Goal: Find specific fact: Find contact information

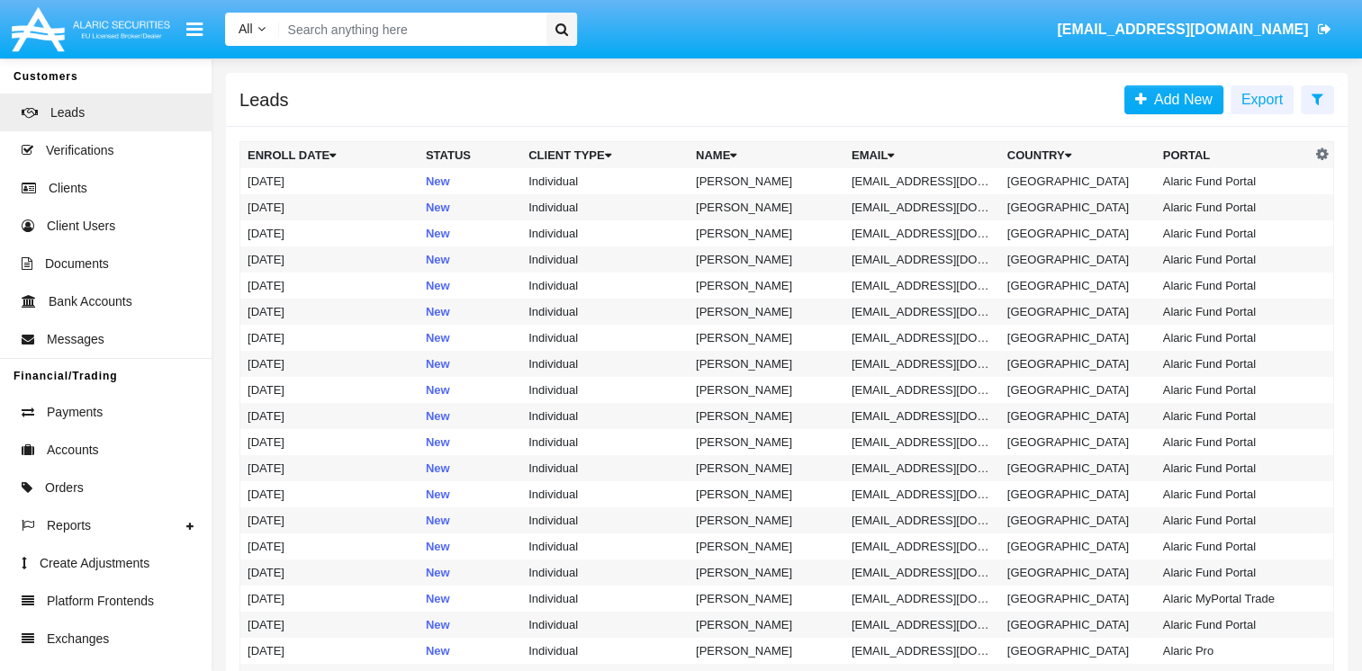
click at [341, 23] on input "Search" at bounding box center [409, 29] width 261 height 33
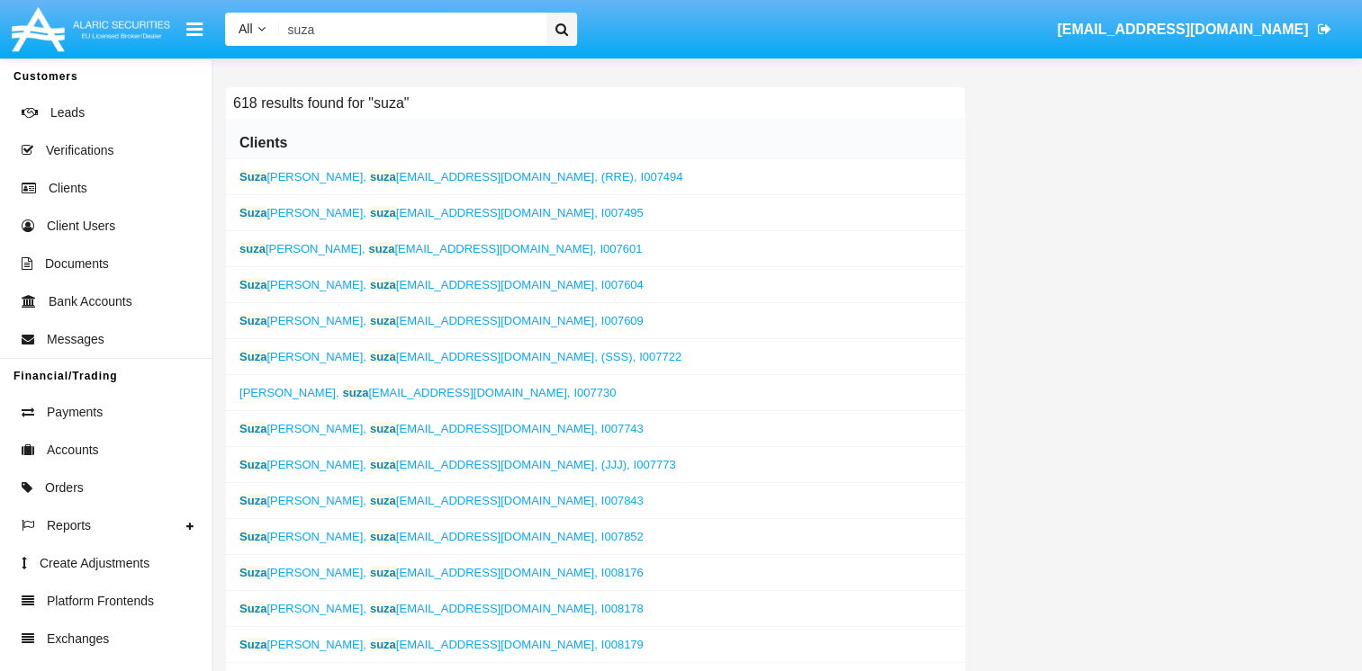
click at [434, 179] on span "suza [EMAIL_ADDRESS][DOMAIN_NAME]," at bounding box center [484, 176] width 228 height 13
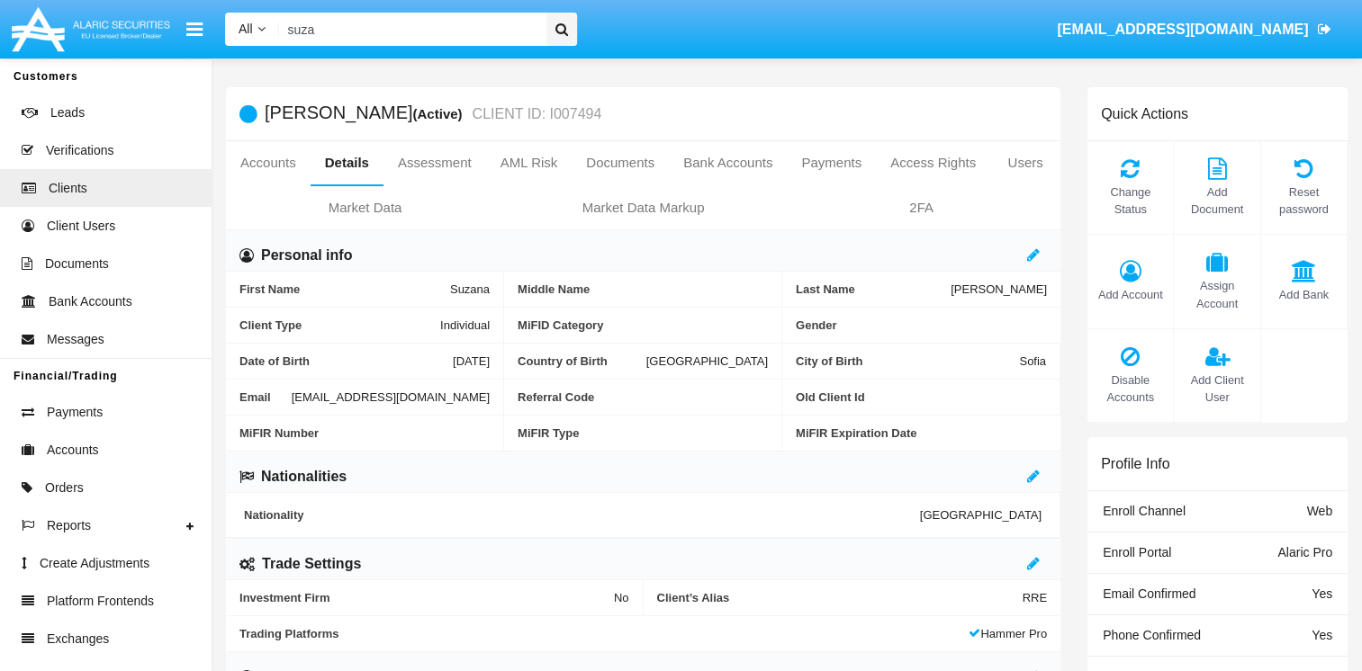
click at [420, 40] on input "suza" at bounding box center [409, 29] width 261 height 33
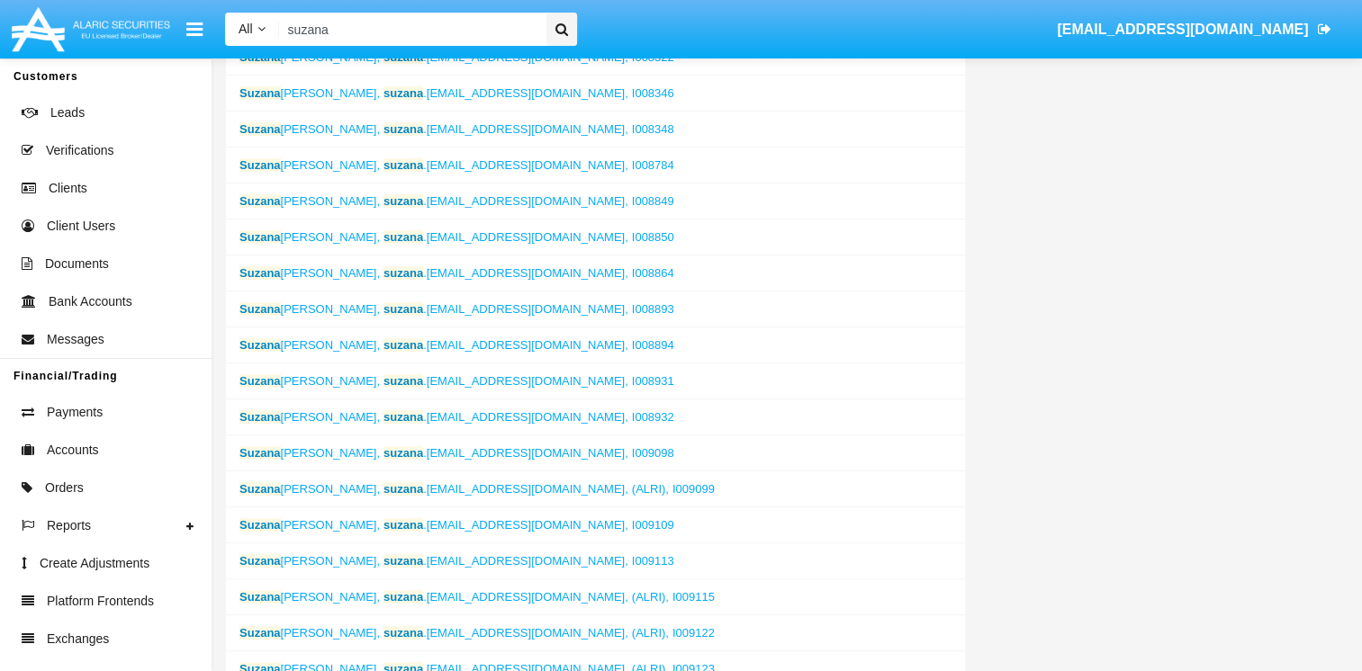
scroll to position [900, 0]
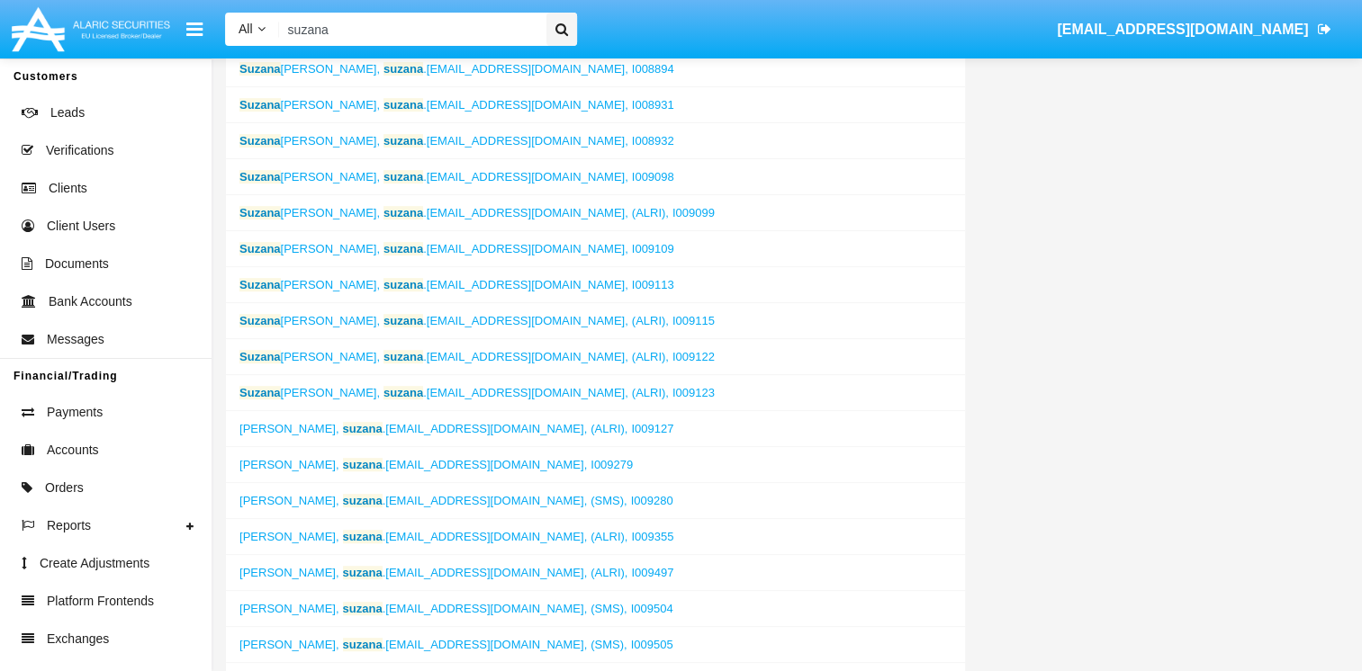
click at [378, 458] on span "suzana .[EMAIL_ADDRESS][DOMAIN_NAME]," at bounding box center [465, 464] width 245 height 13
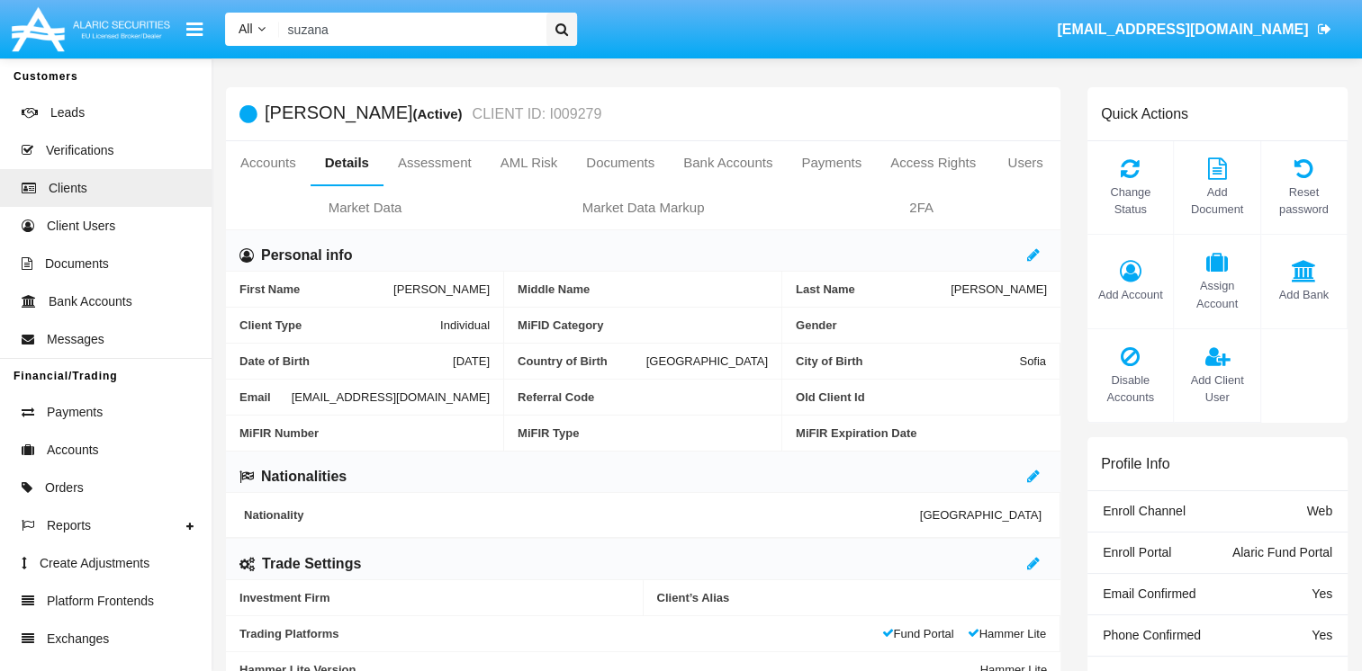
drag, startPoint x: 236, startPoint y: 413, endPoint x: 477, endPoint y: 420, distance: 241.3
click at [477, 416] on div "Email [EMAIL_ADDRESS][DOMAIN_NAME]" at bounding box center [365, 398] width 278 height 36
drag, startPoint x: 477, startPoint y: 420, endPoint x: 468, endPoint y: 416, distance: 10.1
copy span "[EMAIL_ADDRESS][DOMAIN_NAME]"
click at [356, 34] on input "suzana" at bounding box center [409, 29] width 261 height 33
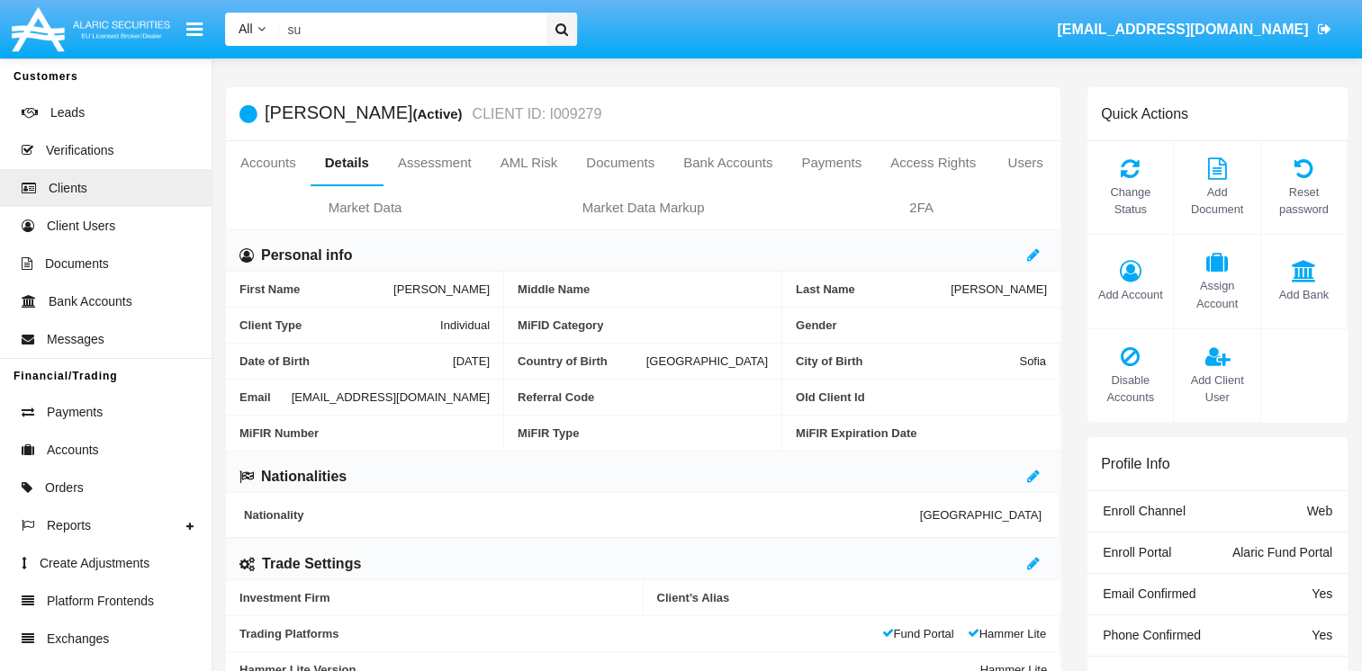
type input "s"
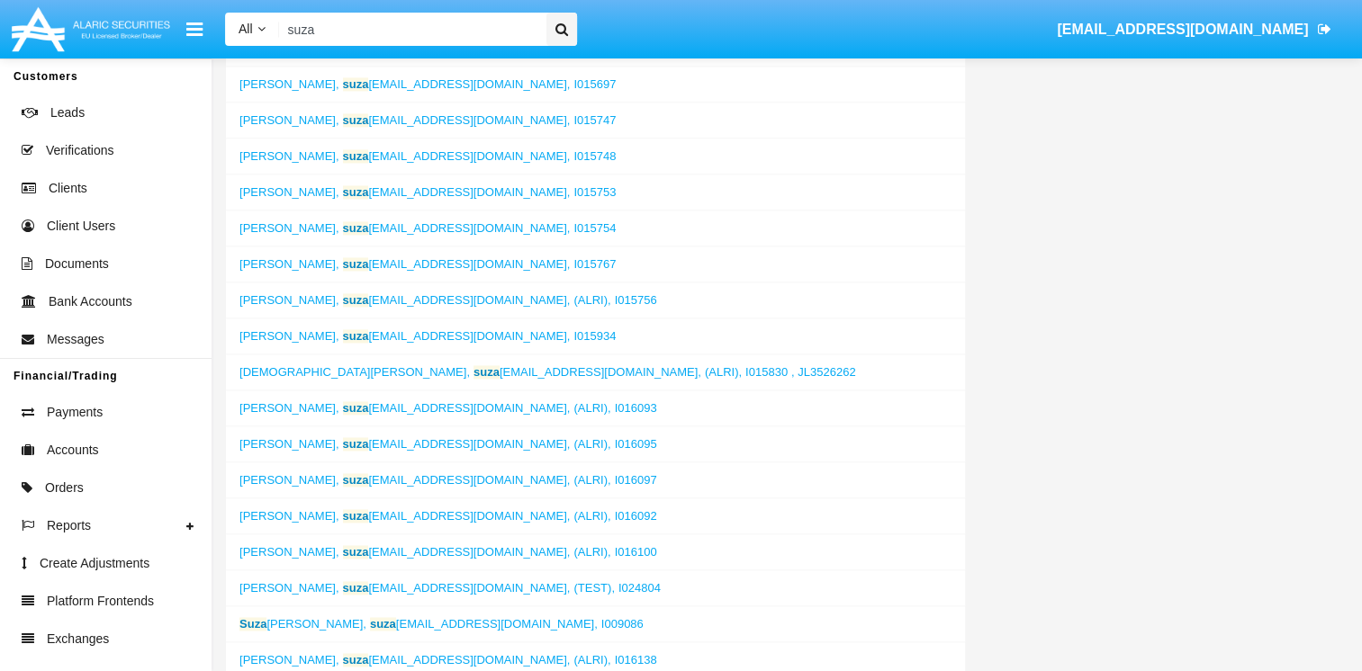
scroll to position [2790, 0]
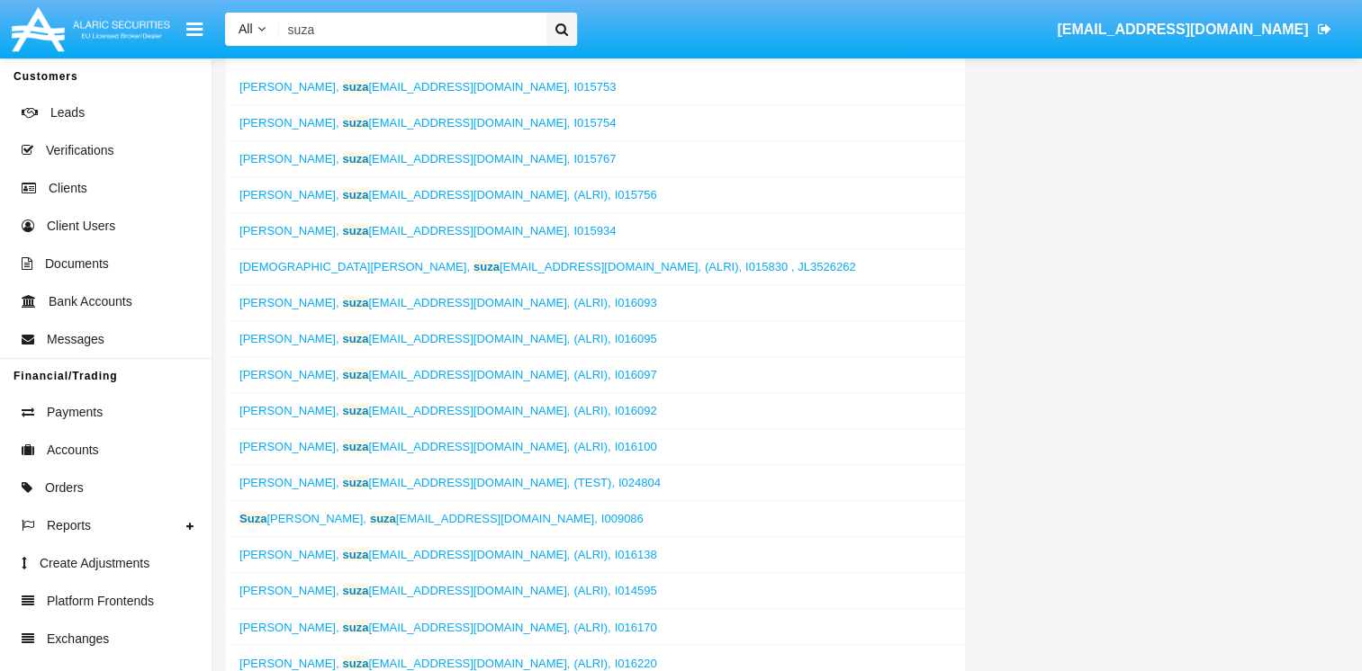
click at [423, 476] on span "suza [EMAIL_ADDRESS][DOMAIN_NAME]," at bounding box center [457, 482] width 228 height 13
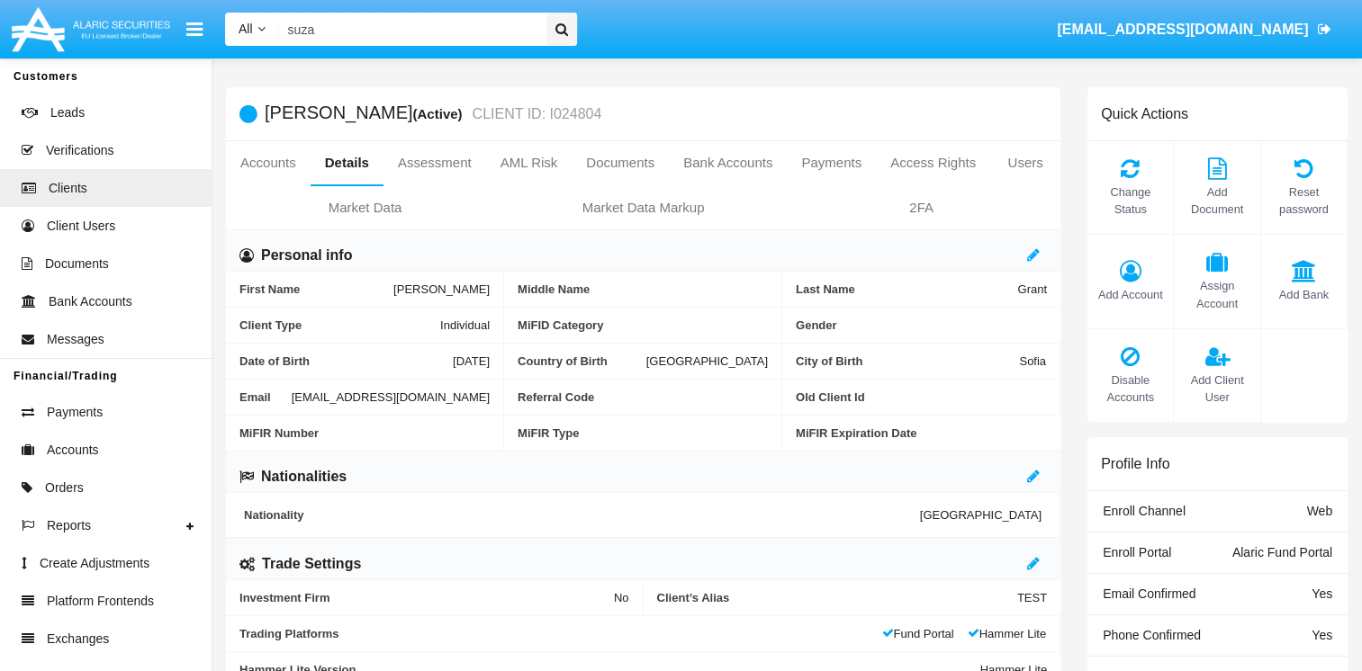
drag, startPoint x: 238, startPoint y: 413, endPoint x: 482, endPoint y: 421, distance: 244.9
click at [482, 416] on div "Email [EMAIL_ADDRESS][DOMAIN_NAME]" at bounding box center [365, 398] width 278 height 36
drag, startPoint x: 482, startPoint y: 421, endPoint x: 472, endPoint y: 413, distance: 12.8
copy span "[EMAIL_ADDRESS][DOMAIN_NAME]"
click at [321, 34] on input "suza" at bounding box center [409, 29] width 261 height 33
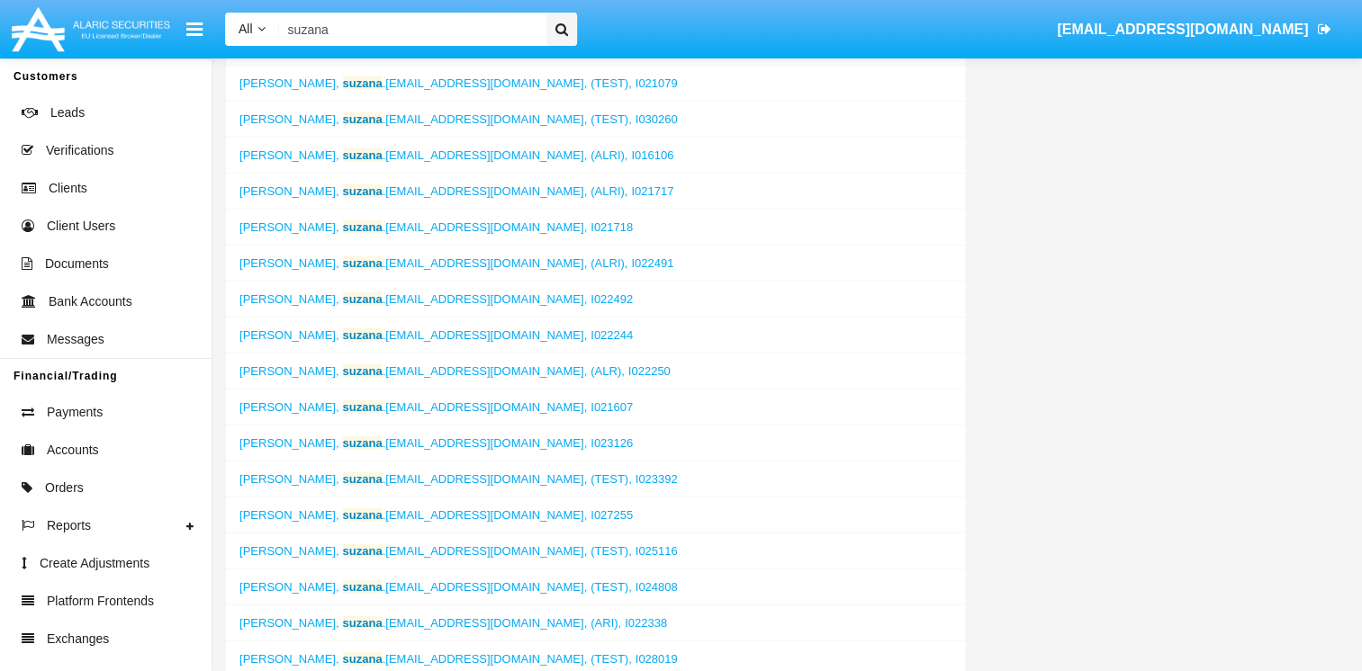
scroll to position [5039, 0]
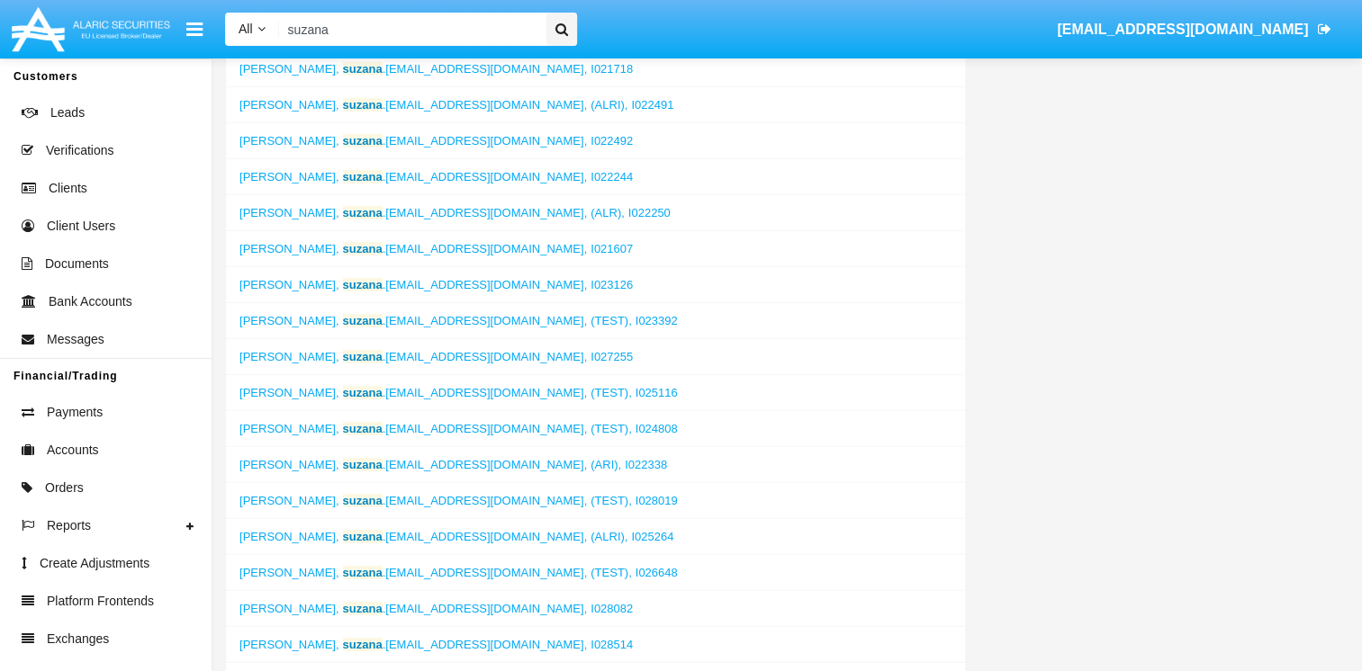
type input "suzana"
click at [477, 566] on span "suzana .[EMAIL_ADDRESS][DOMAIN_NAME]," at bounding box center [465, 572] width 245 height 13
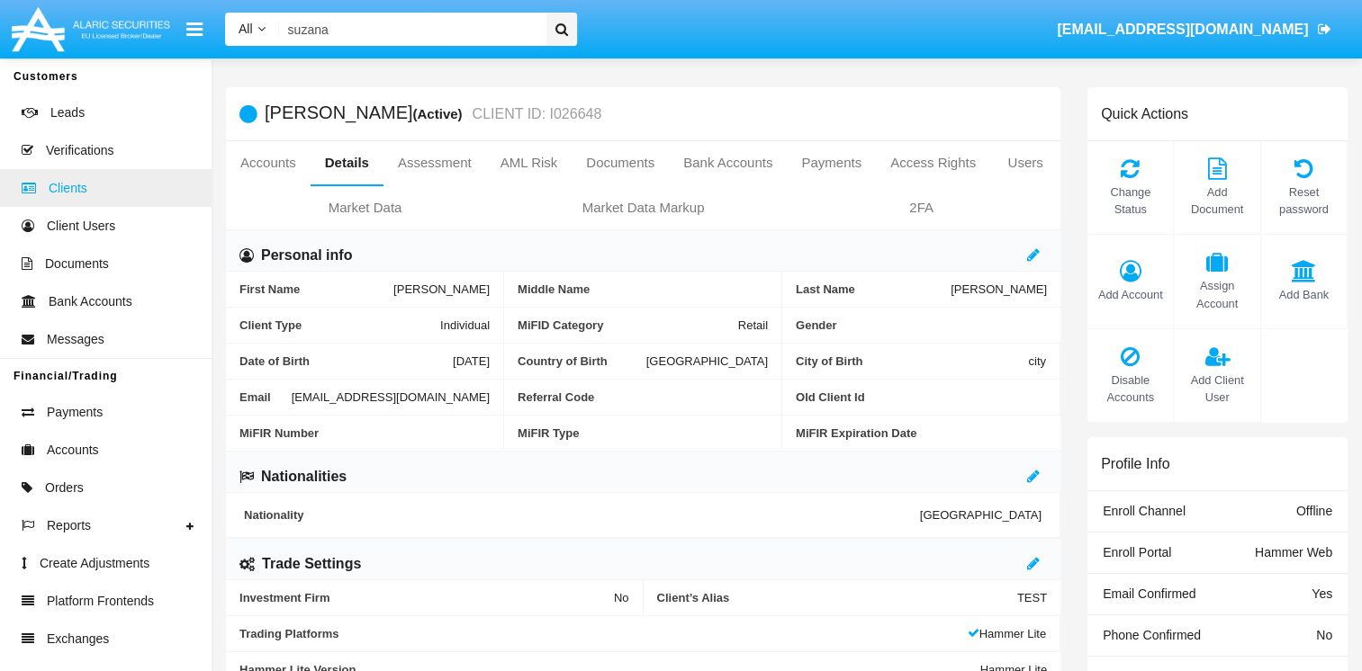
click at [95, 188] on link "Clients" at bounding box center [105, 188] width 211 height 38
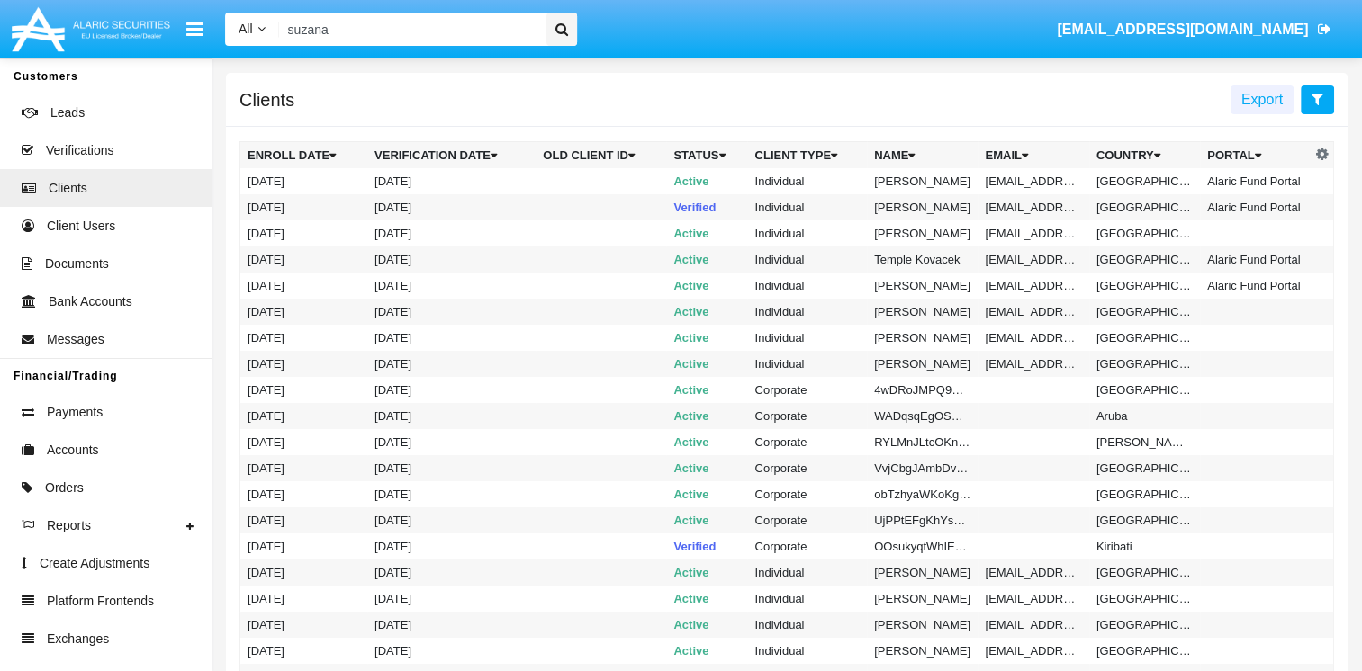
click at [1323, 99] on button at bounding box center [1316, 99] width 33 height 29
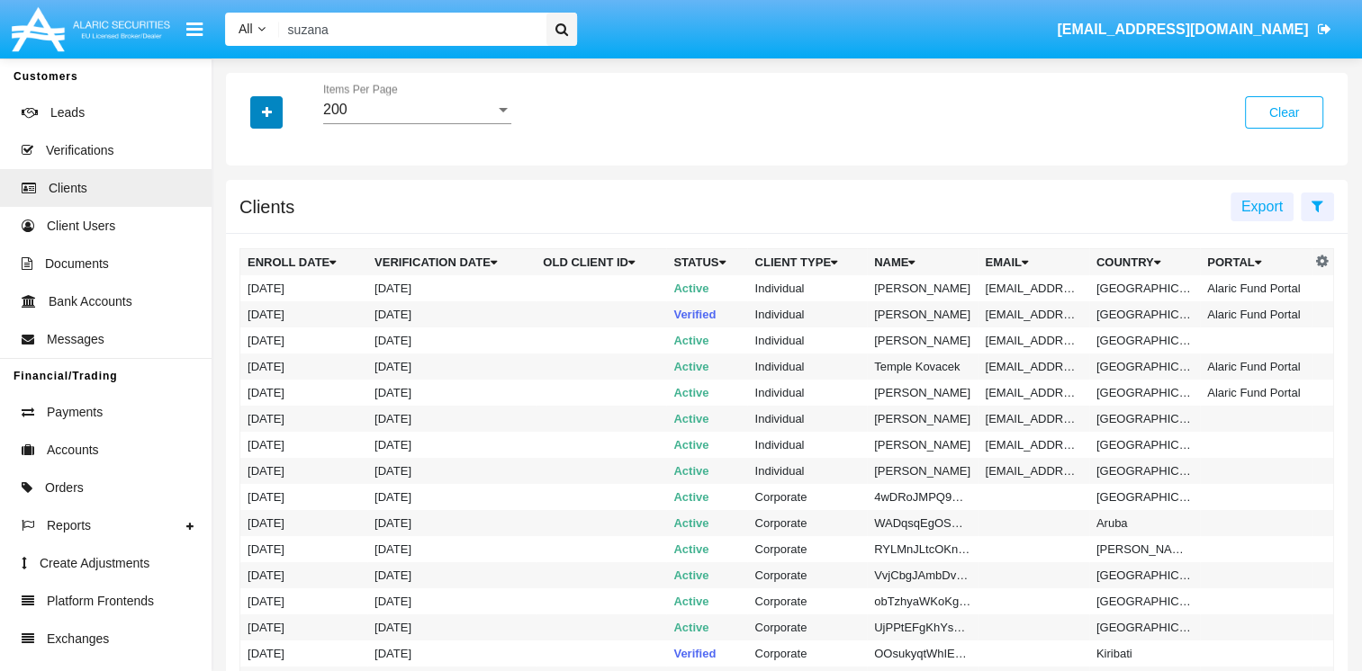
click at [259, 108] on button "button" at bounding box center [266, 112] width 32 height 32
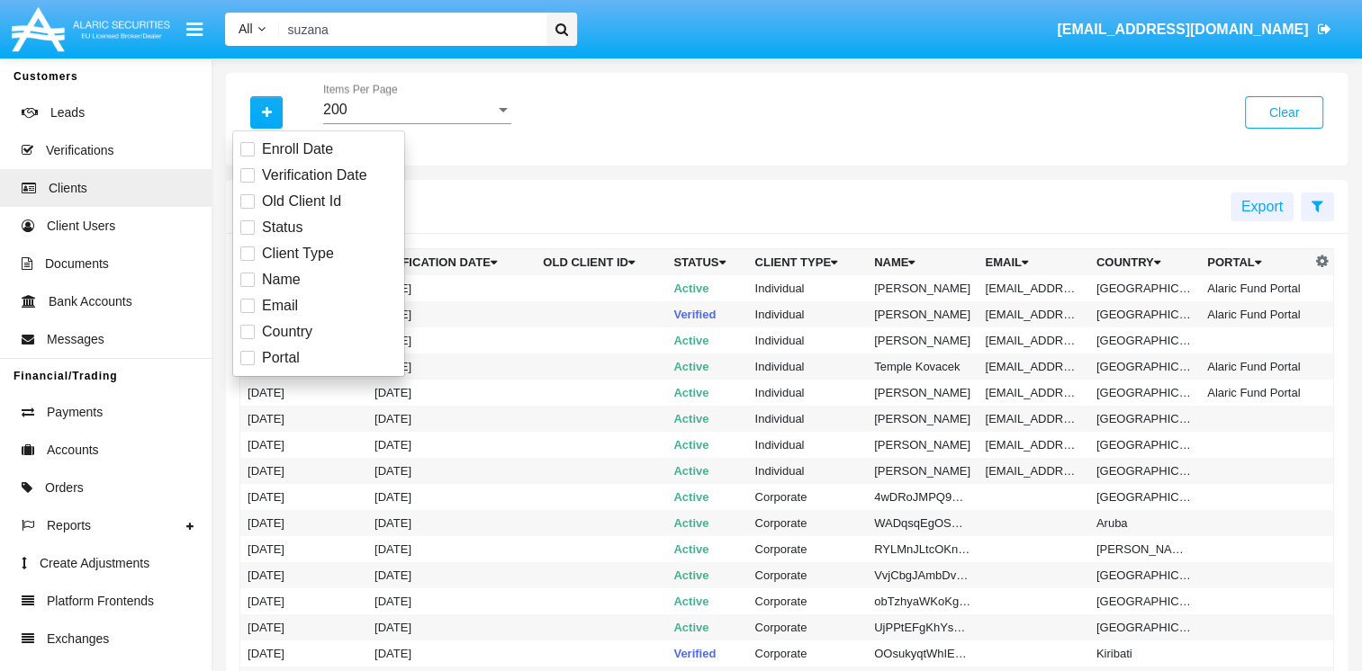
click at [247, 252] on span at bounding box center [247, 254] width 14 height 14
click at [247, 261] on input "Client Type" at bounding box center [247, 261] width 1 height 1
checkbox input "true"
click at [486, 111] on div "All" at bounding box center [409, 110] width 172 height 16
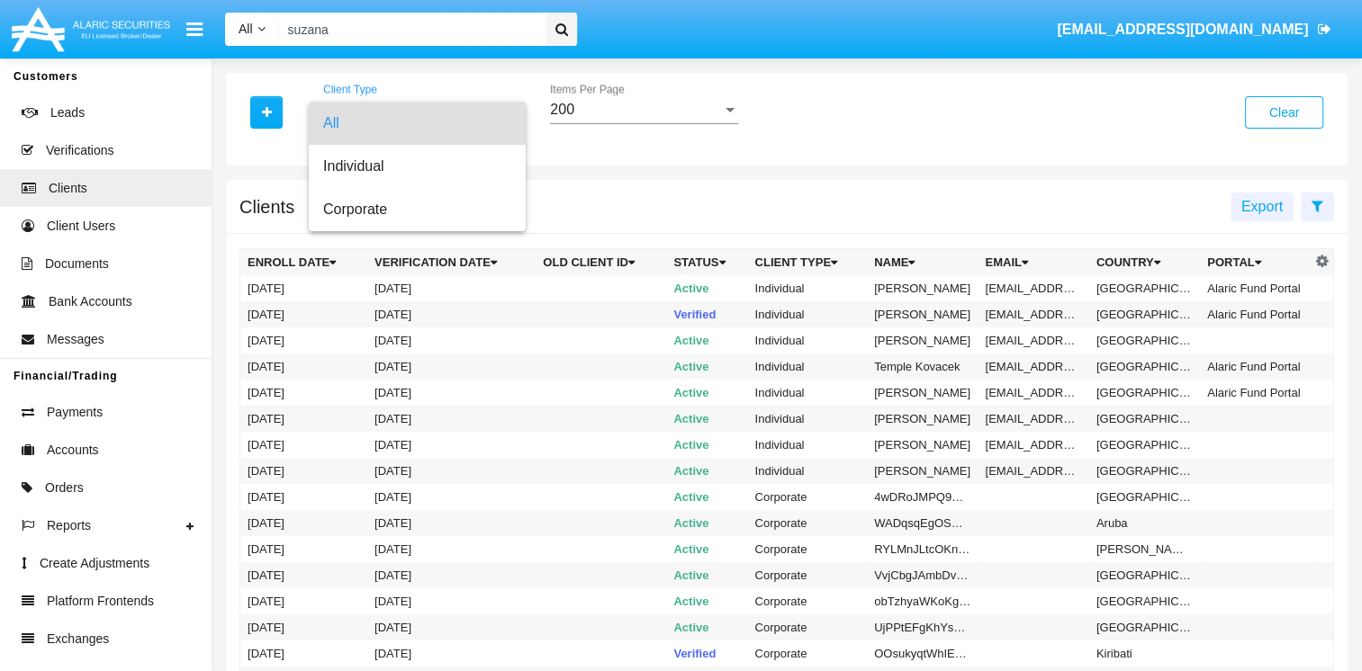
click at [266, 115] on div at bounding box center [681, 335] width 1362 height 671
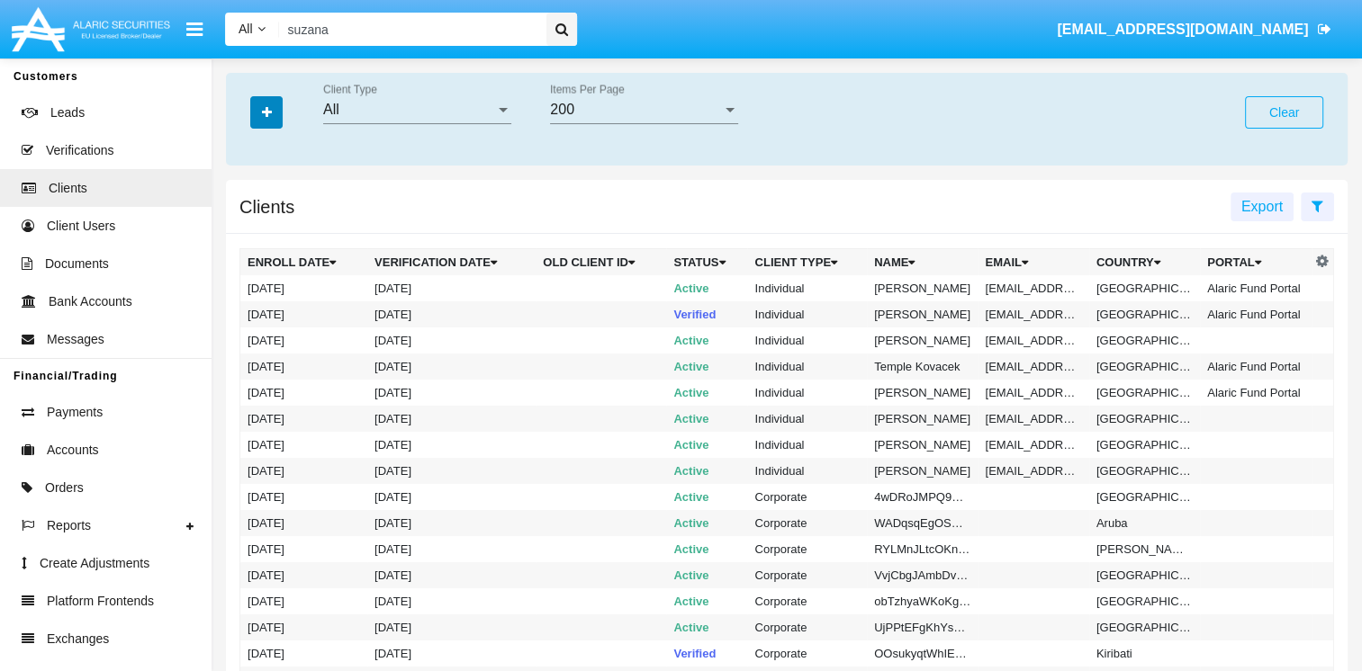
click at [266, 115] on icon "button" at bounding box center [267, 112] width 10 height 13
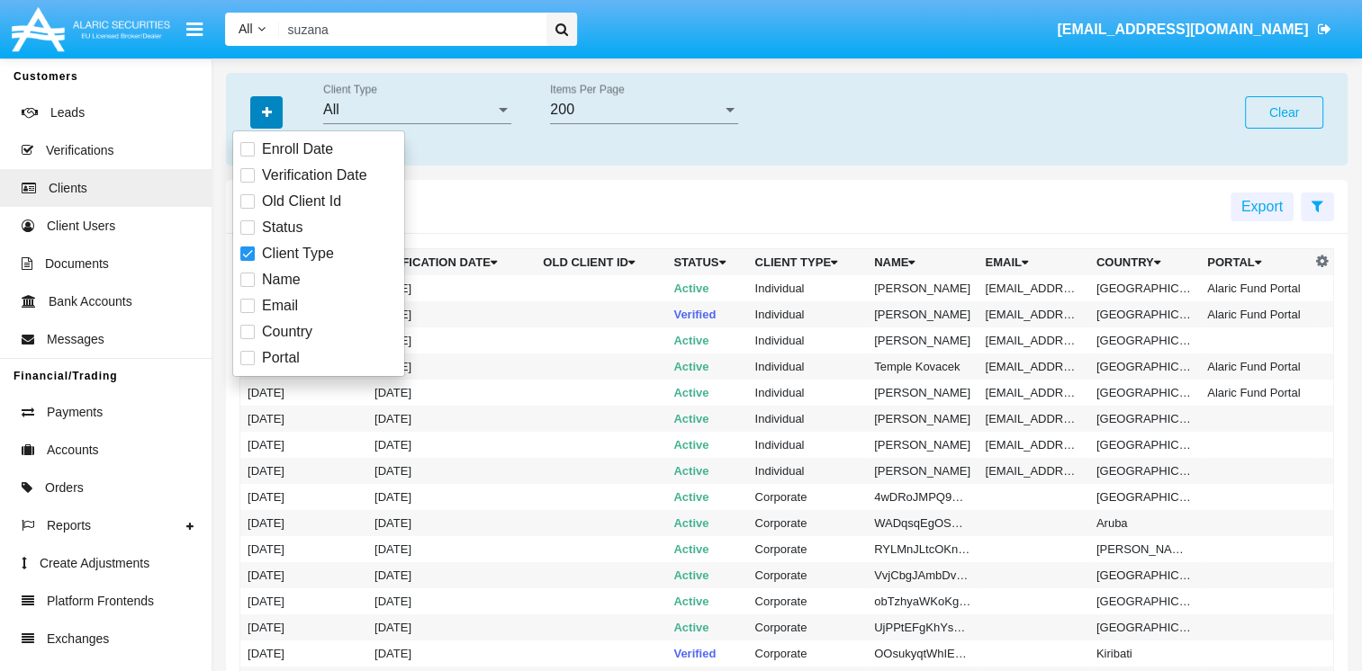
scroll to position [90, 0]
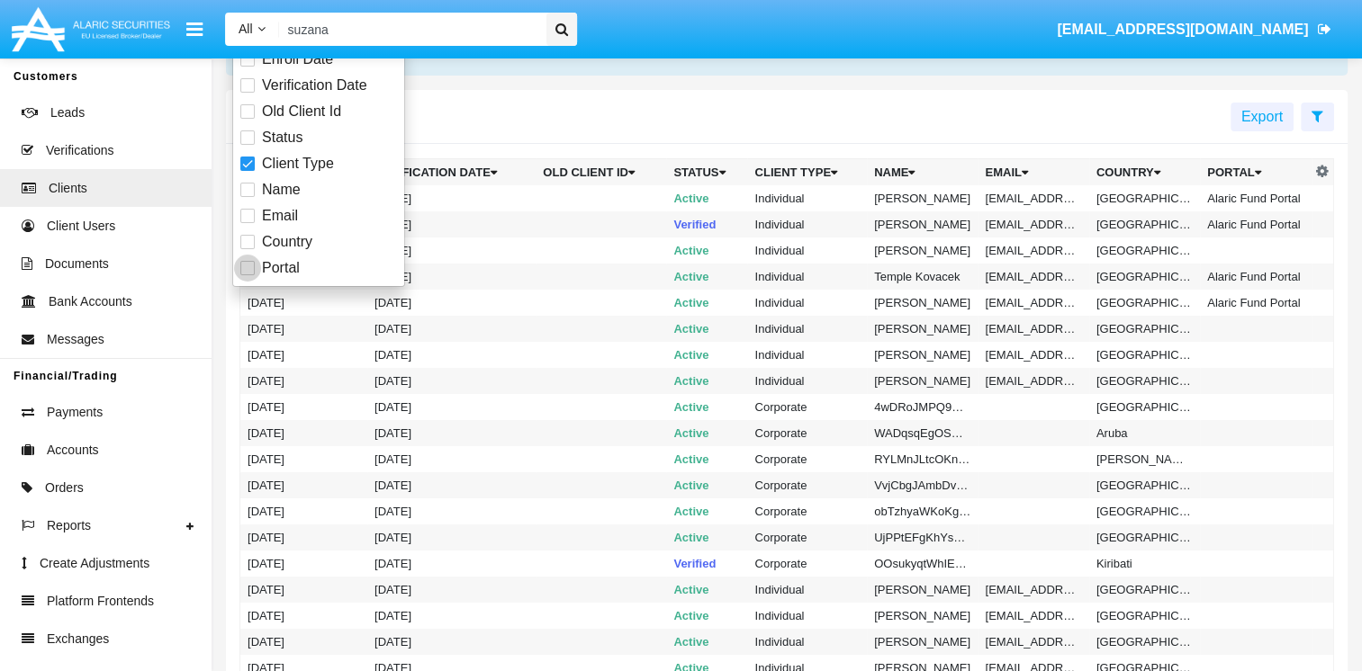
click at [252, 274] on span at bounding box center [247, 268] width 14 height 14
click at [247, 275] on input "Portal" at bounding box center [247, 275] width 1 height 1
checkbox input "true"
click at [241, 153] on label "Client Type" at bounding box center [287, 164] width 94 height 22
click at [247, 171] on input "Client Type" at bounding box center [247, 171] width 1 height 1
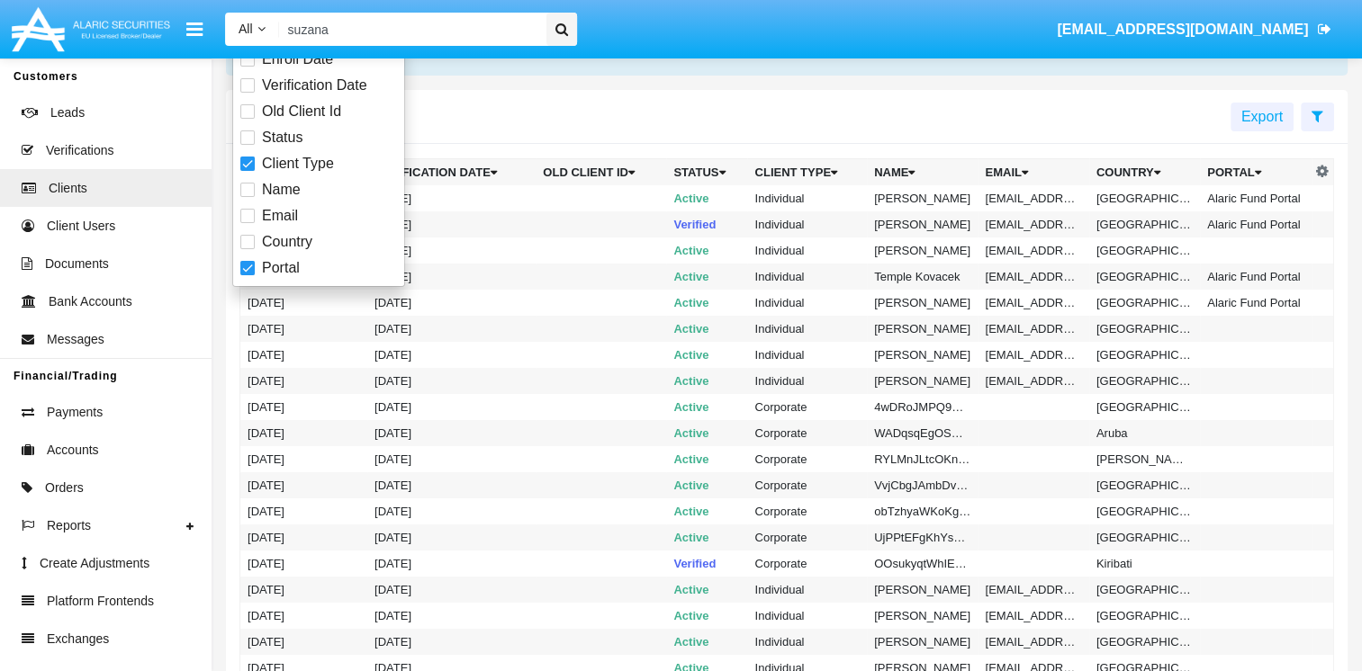
checkbox input "false"
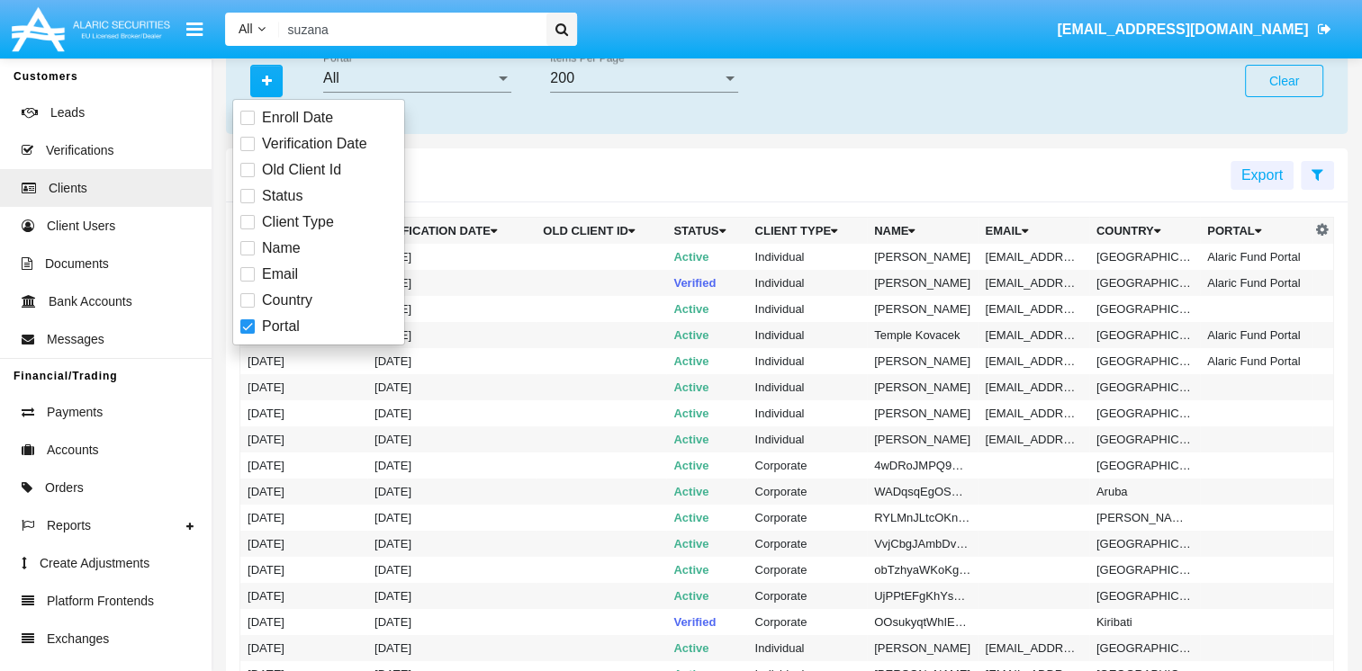
scroll to position [0, 0]
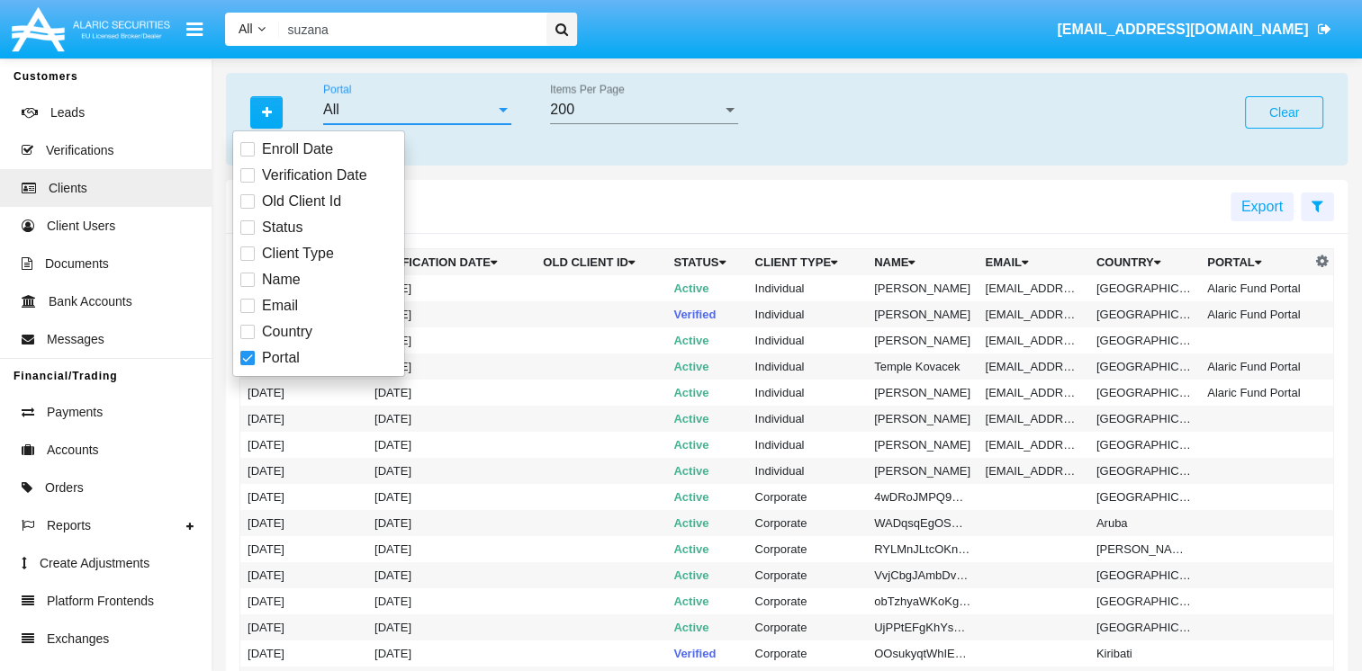
click at [364, 110] on div "All" at bounding box center [409, 110] width 172 height 16
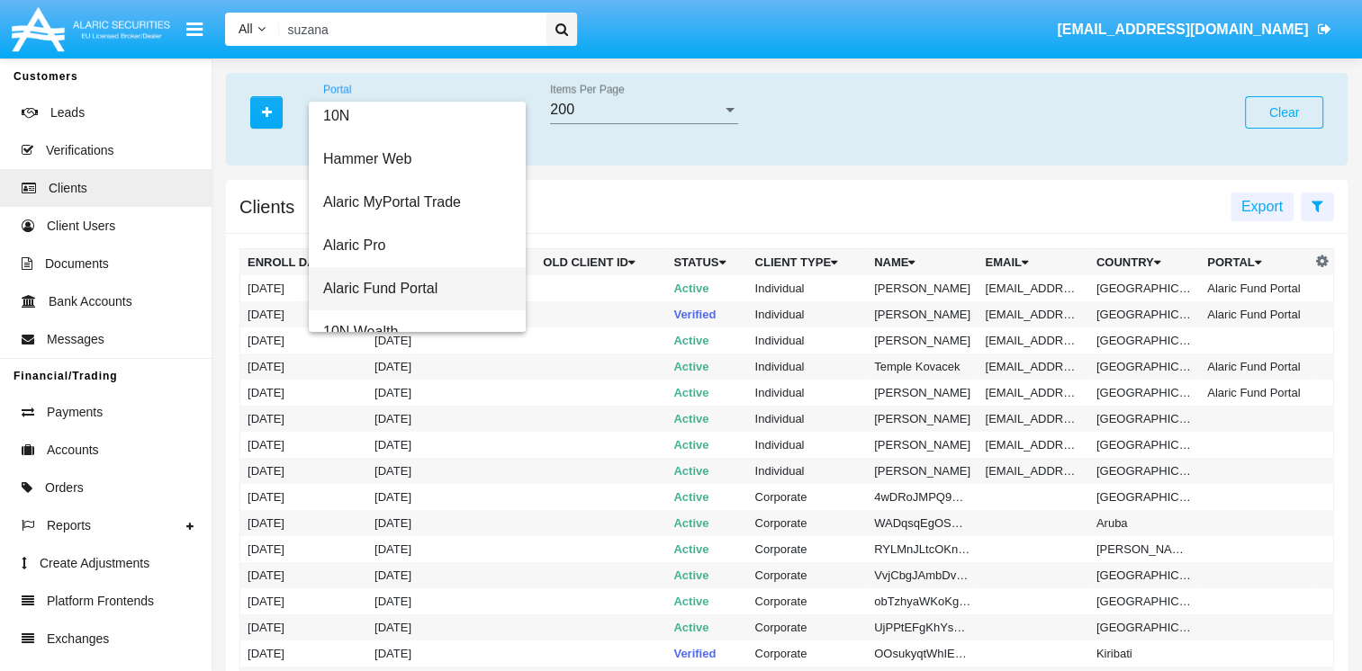
scroll to position [72, 0]
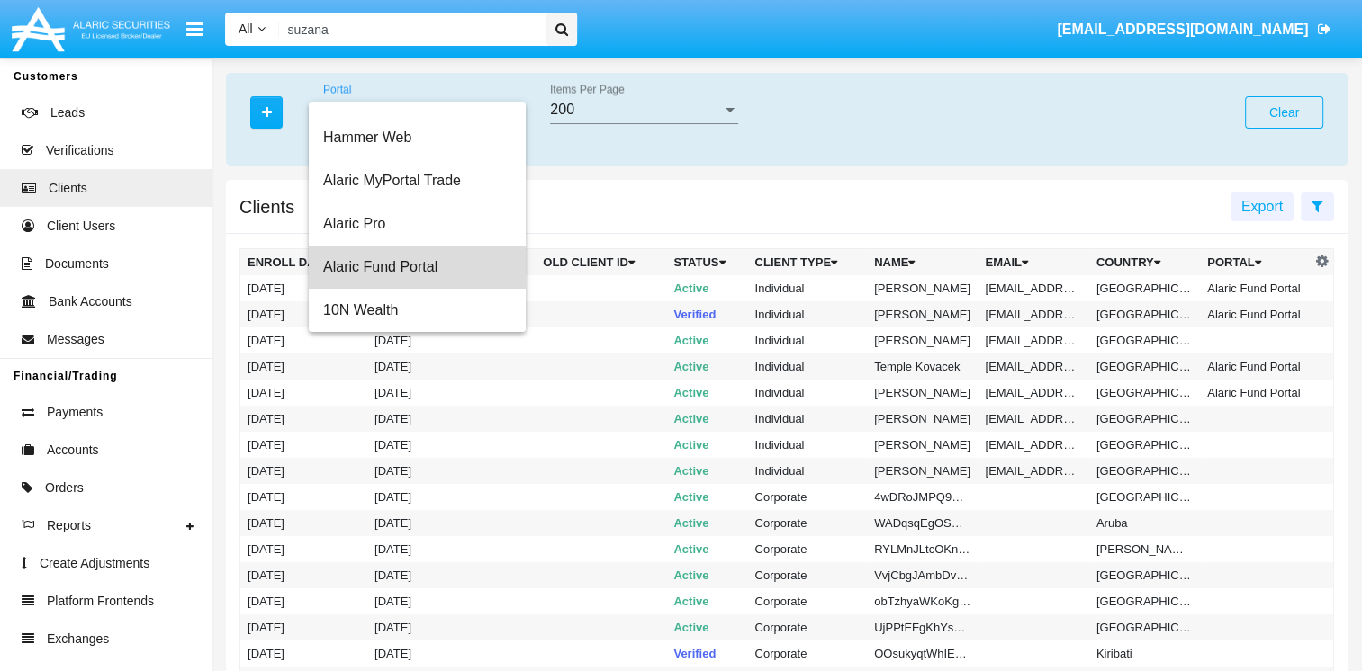
click at [418, 264] on span "Alaric Fund Portal" at bounding box center [417, 267] width 188 height 43
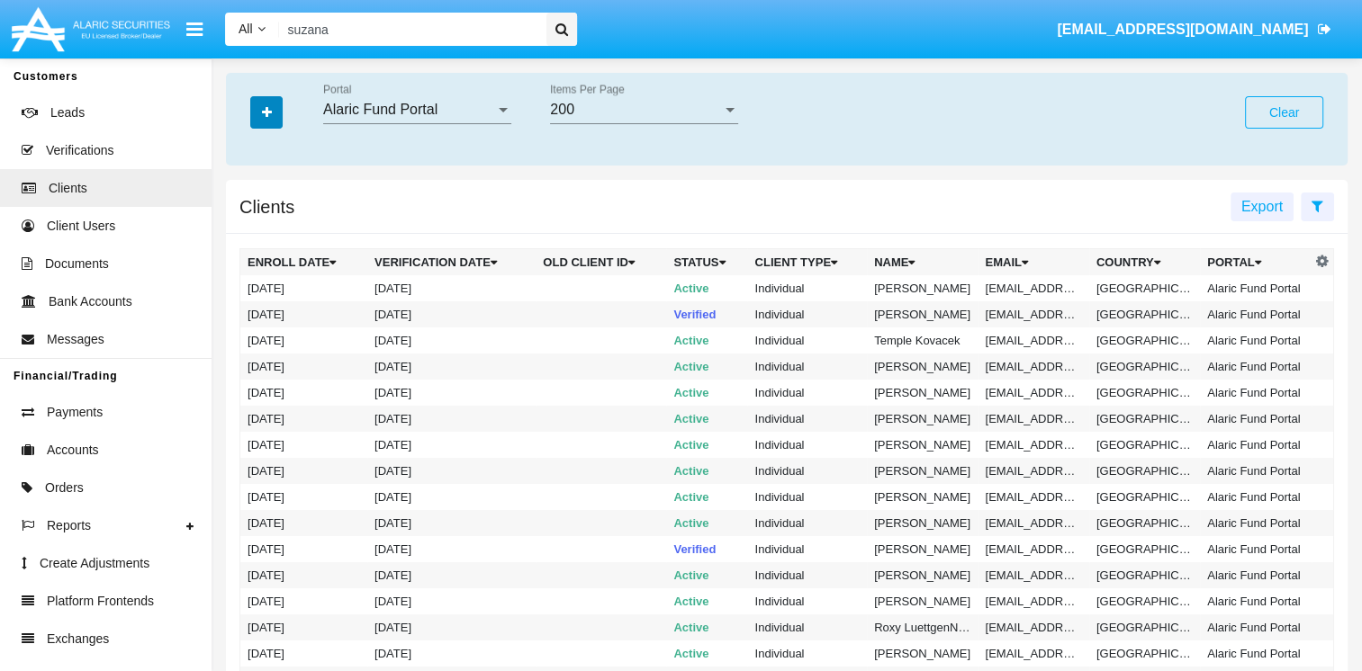
click at [256, 112] on button "button" at bounding box center [266, 112] width 32 height 32
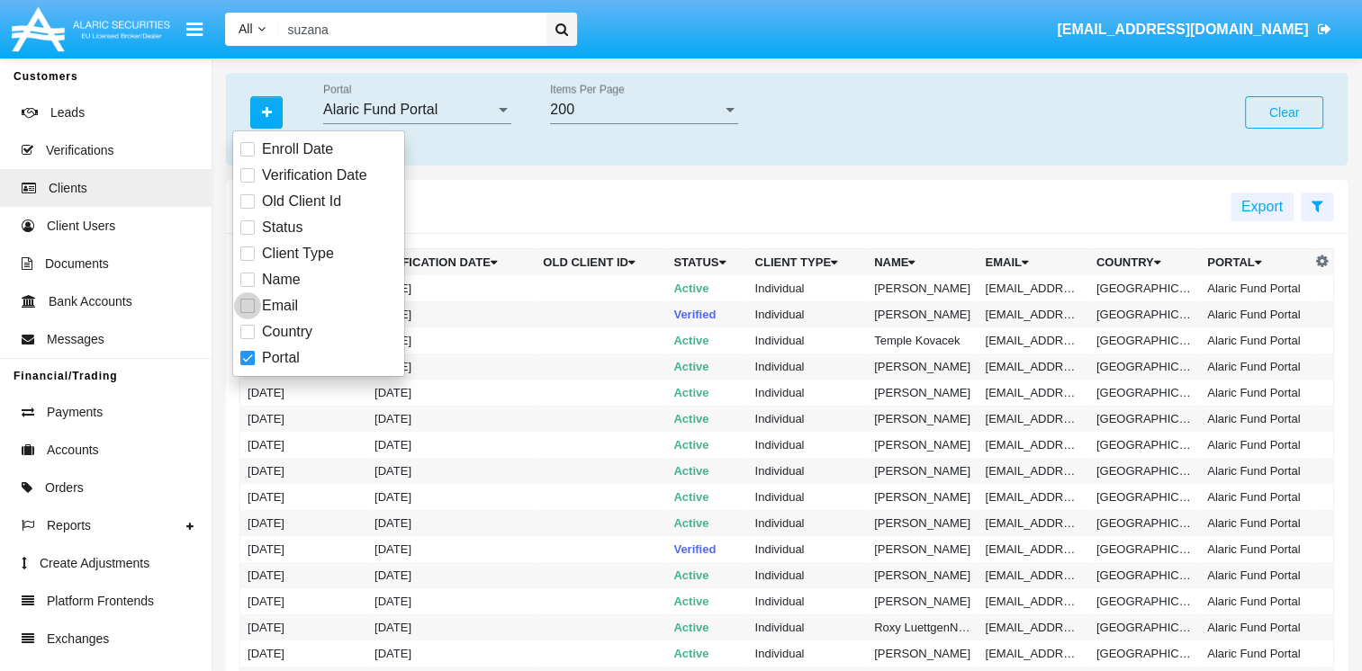
drag, startPoint x: 252, startPoint y: 301, endPoint x: 286, endPoint y: 247, distance: 64.7
click at [252, 301] on span at bounding box center [247, 306] width 14 height 14
click at [247, 313] on input "Email" at bounding box center [247, 313] width 1 height 1
checkbox input "true"
click at [373, 112] on input "Email" at bounding box center [417, 110] width 188 height 16
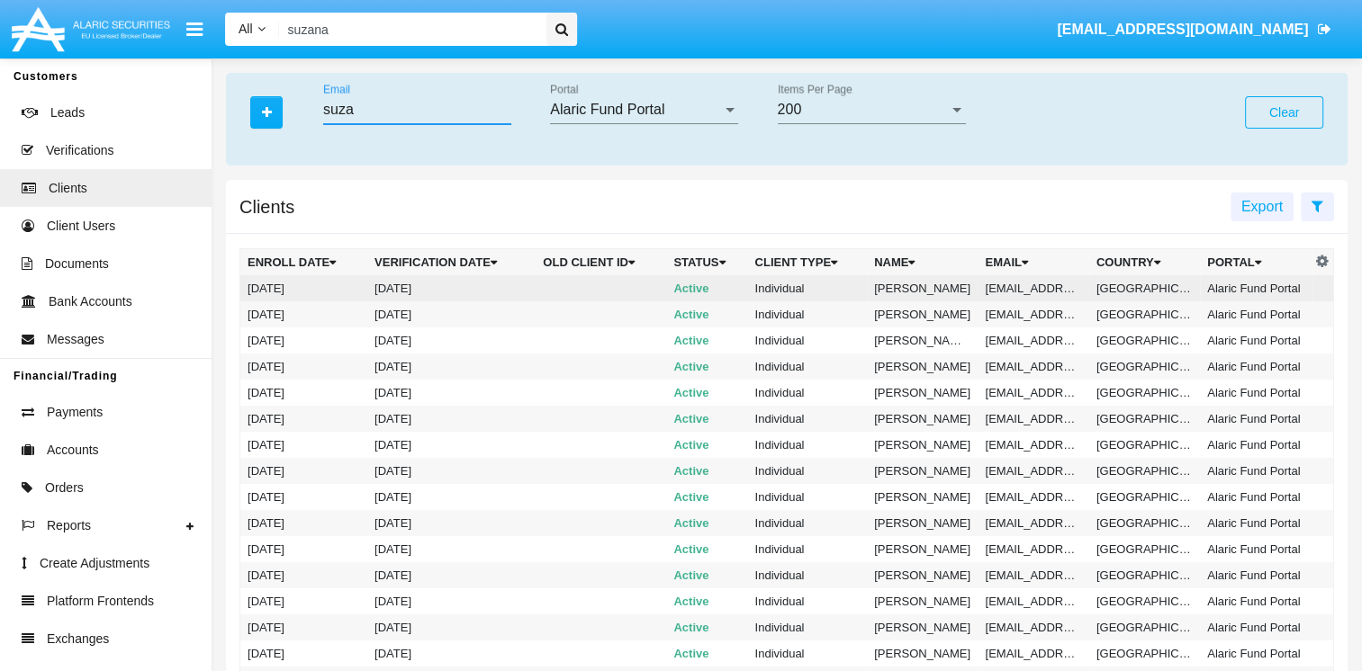
type input "suza"
click at [751, 293] on td "Individual" at bounding box center [807, 288] width 120 height 26
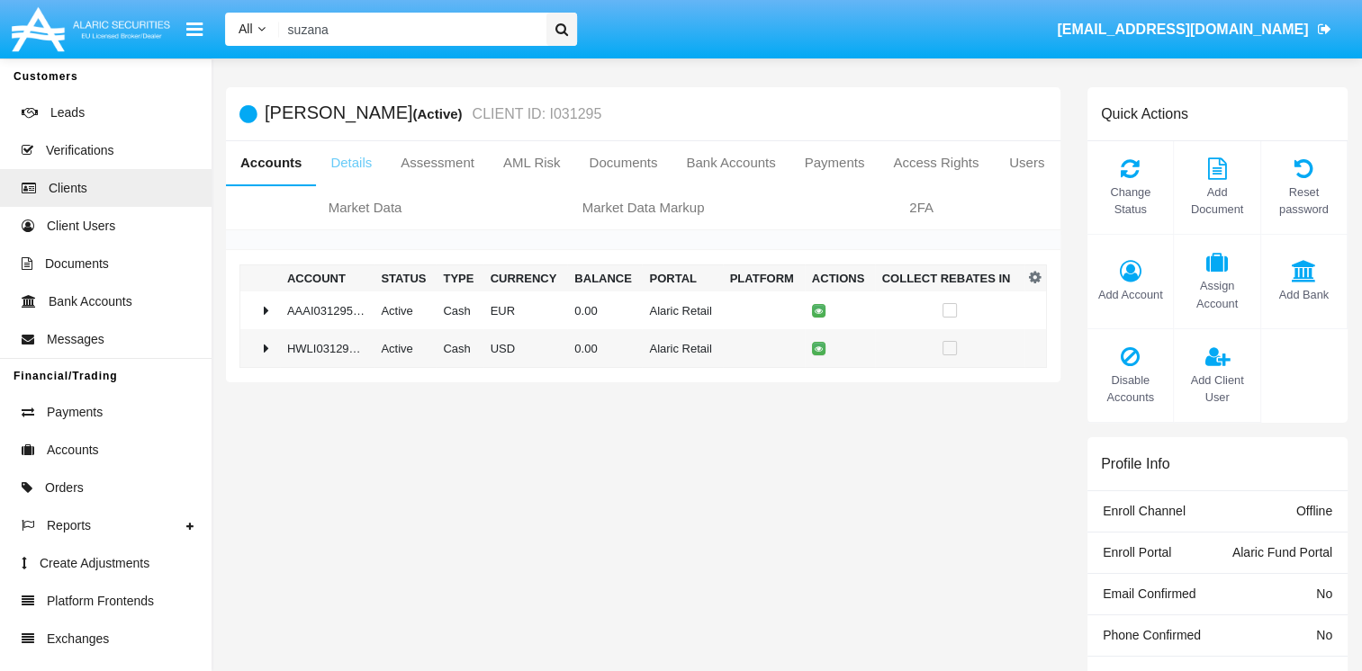
click at [335, 168] on link "Details" at bounding box center [351, 162] width 70 height 43
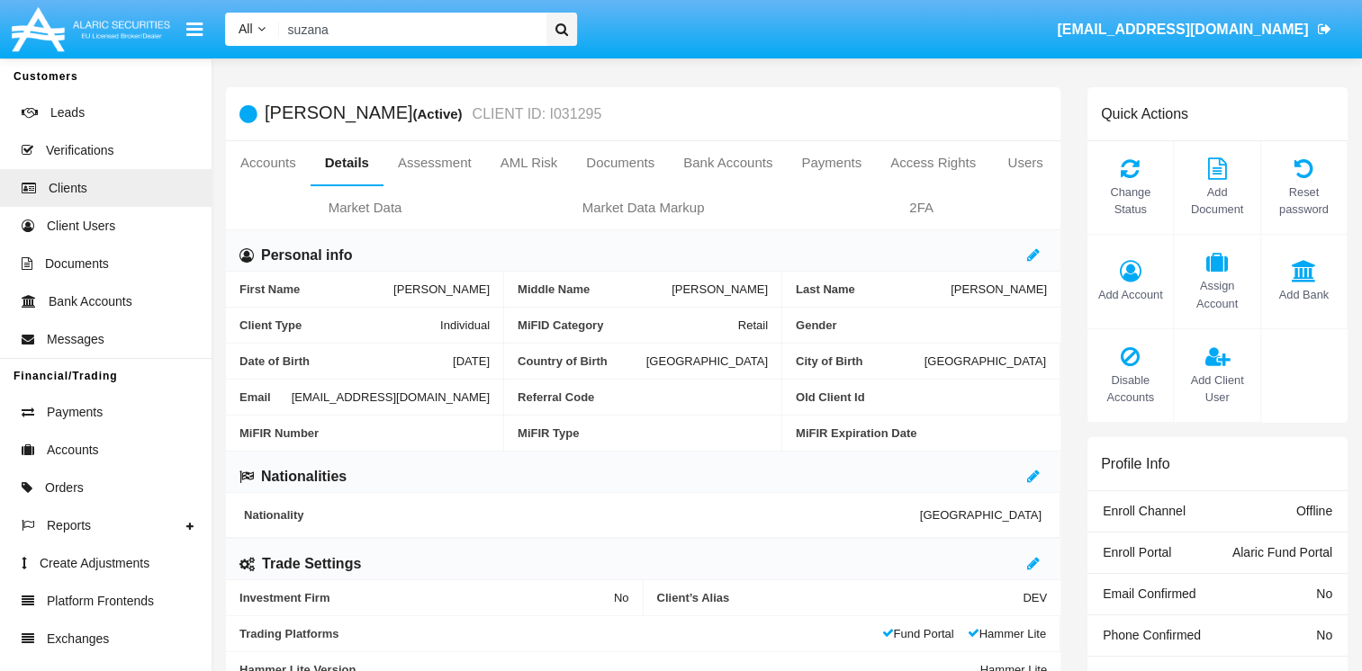
drag, startPoint x: 240, startPoint y: 416, endPoint x: 479, endPoint y: 412, distance: 238.5
click at [479, 404] on span "[EMAIL_ADDRESS][DOMAIN_NAME]" at bounding box center [391, 397] width 198 height 13
copy span "[EMAIL_ADDRESS][DOMAIN_NAME]"
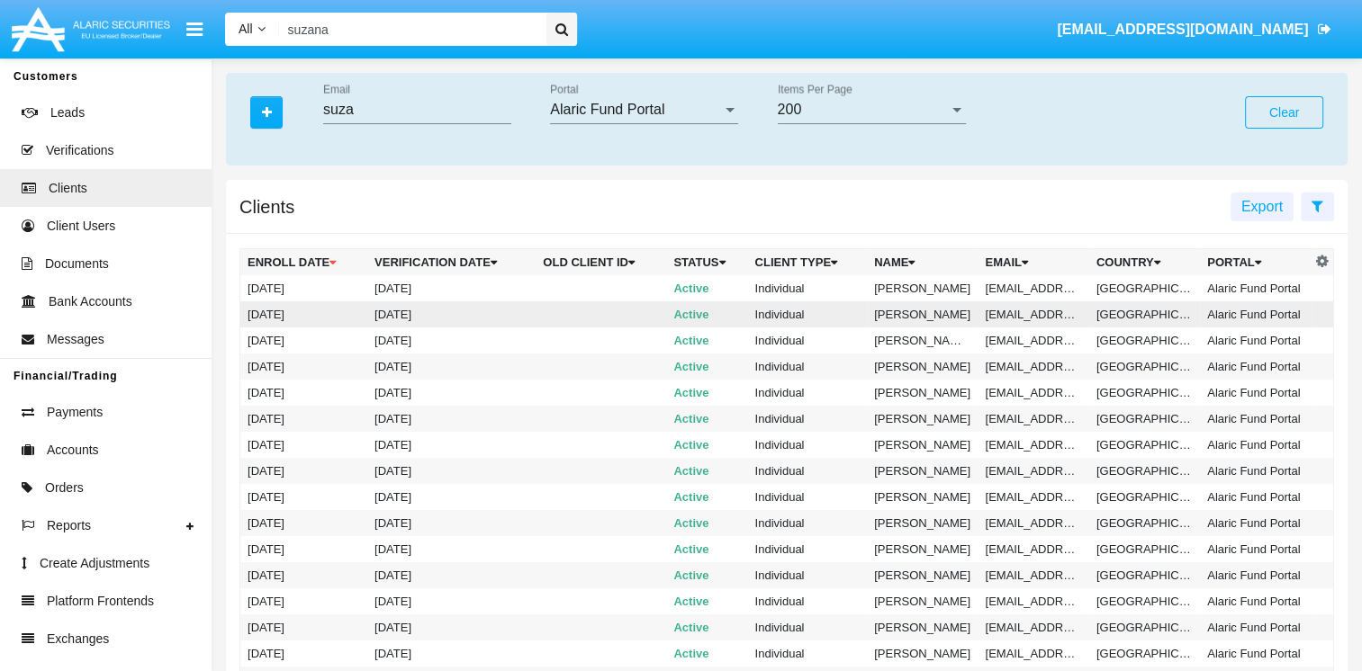
click at [553, 310] on td at bounding box center [600, 314] width 130 height 26
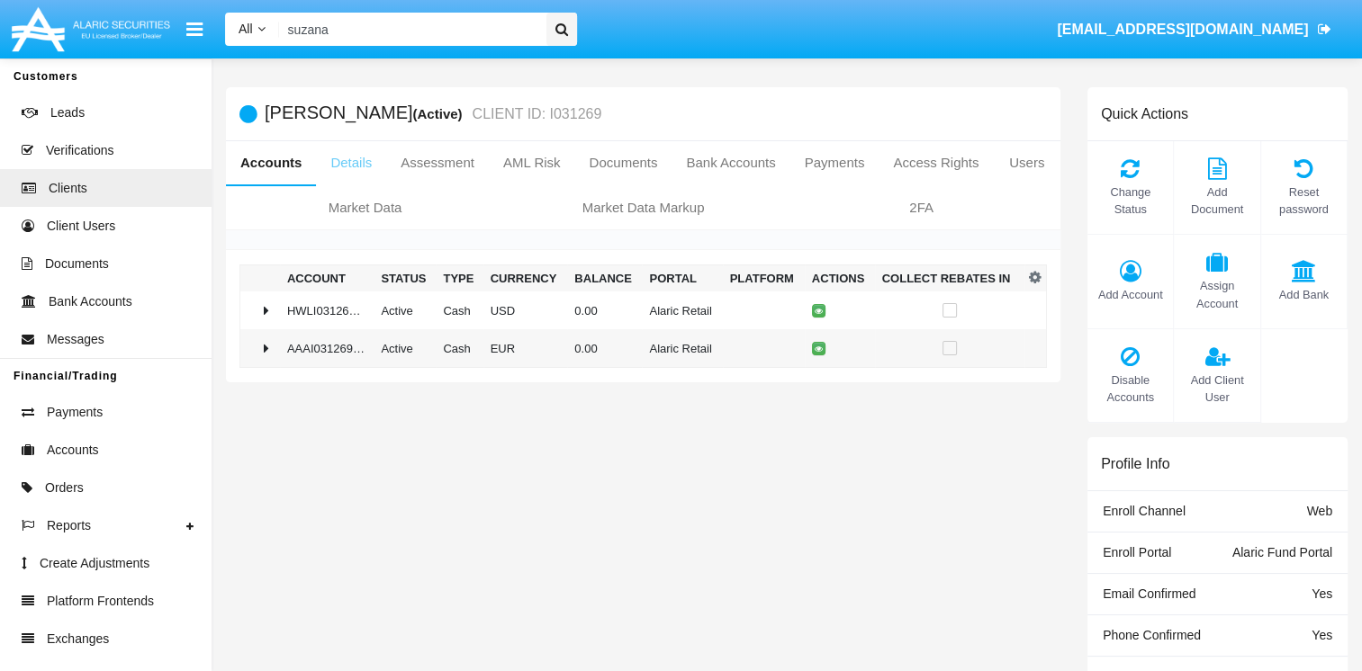
click at [338, 170] on link "Details" at bounding box center [351, 162] width 70 height 43
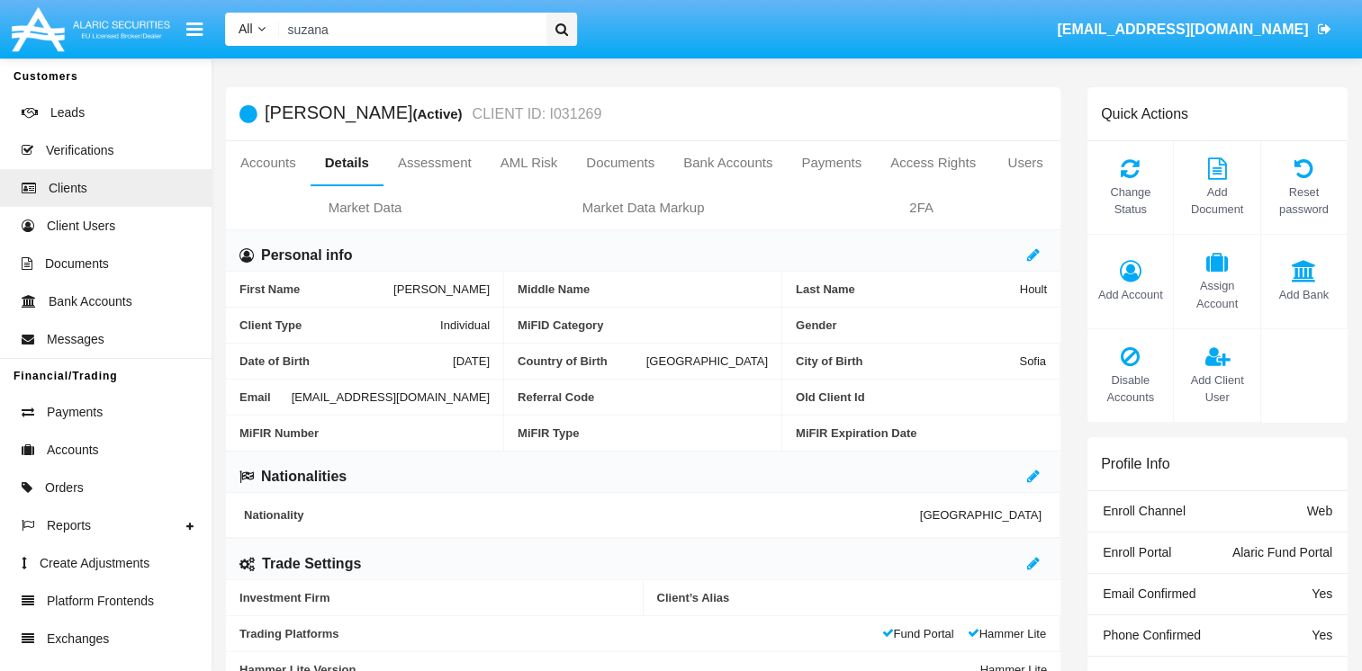
drag, startPoint x: 241, startPoint y: 413, endPoint x: 487, endPoint y: 413, distance: 245.7
click at [487, 413] on div "Email [EMAIL_ADDRESS][DOMAIN_NAME]" at bounding box center [365, 398] width 278 height 36
drag, startPoint x: 487, startPoint y: 413, endPoint x: 470, endPoint y: 409, distance: 17.7
copy span "[EMAIL_ADDRESS][DOMAIN_NAME]"
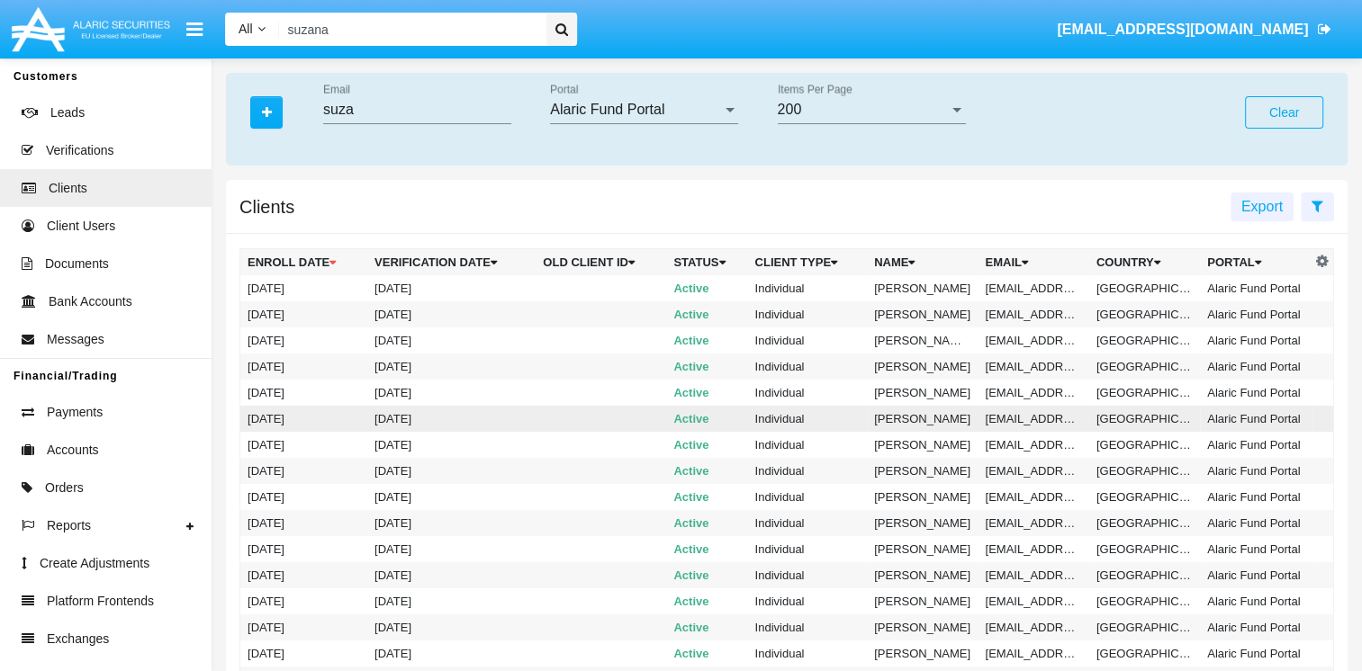
click at [907, 417] on td "[PERSON_NAME]" at bounding box center [922, 419] width 111 height 26
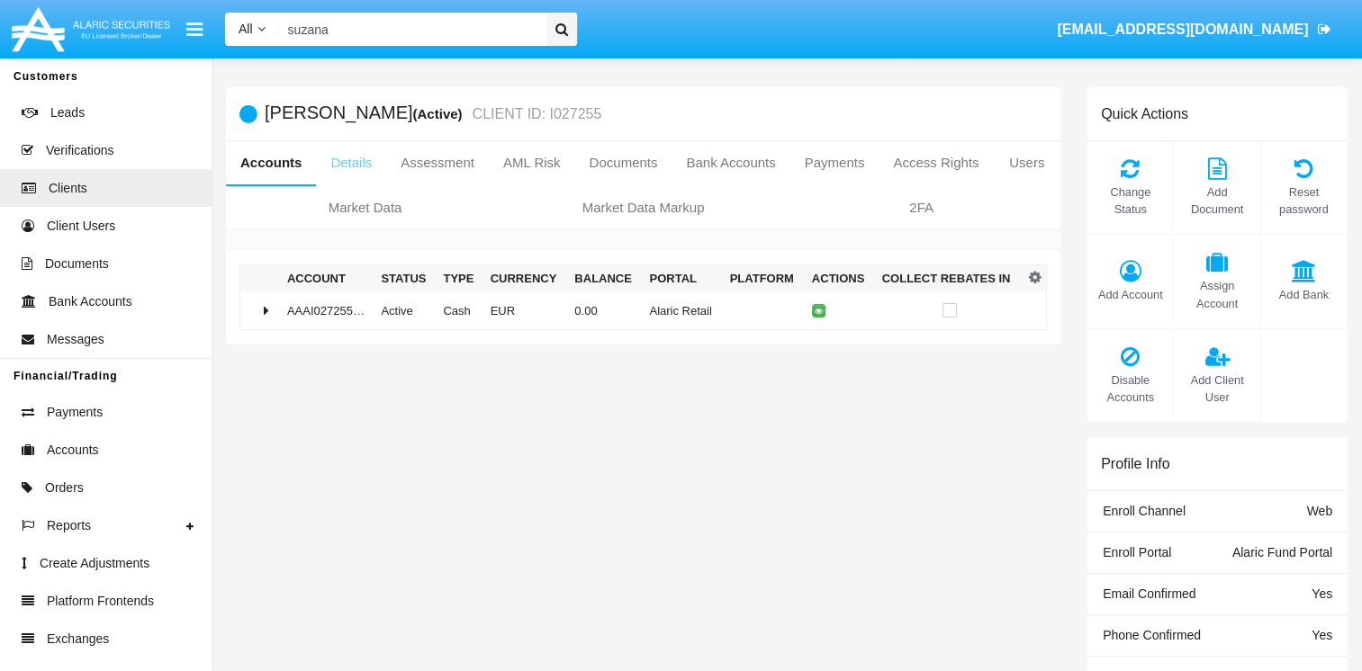
click at [341, 168] on link "Details" at bounding box center [351, 162] width 70 height 43
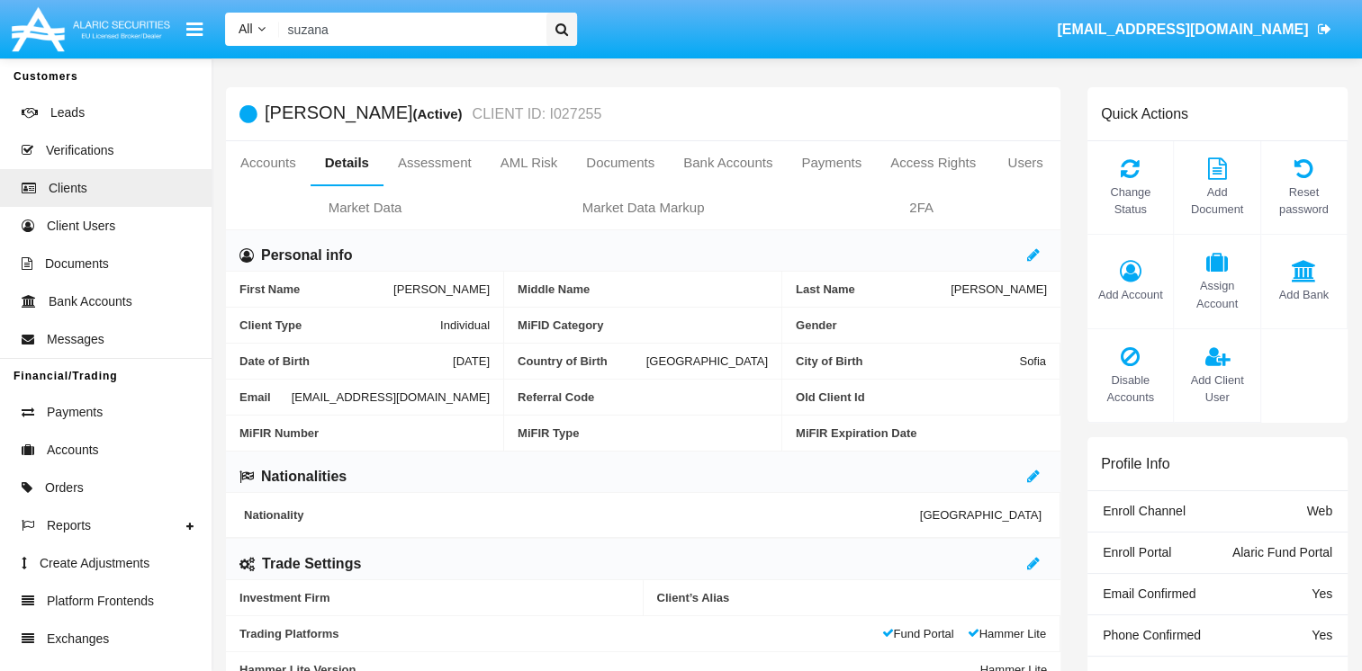
drag, startPoint x: 235, startPoint y: 412, endPoint x: 478, endPoint y: 419, distance: 243.1
click at [479, 416] on div "Email [EMAIL_ADDRESS][DOMAIN_NAME]" at bounding box center [365, 398] width 278 height 36
drag, startPoint x: 478, startPoint y: 419, endPoint x: 467, endPoint y: 409, distance: 15.3
copy span "[EMAIL_ADDRESS][DOMAIN_NAME]"
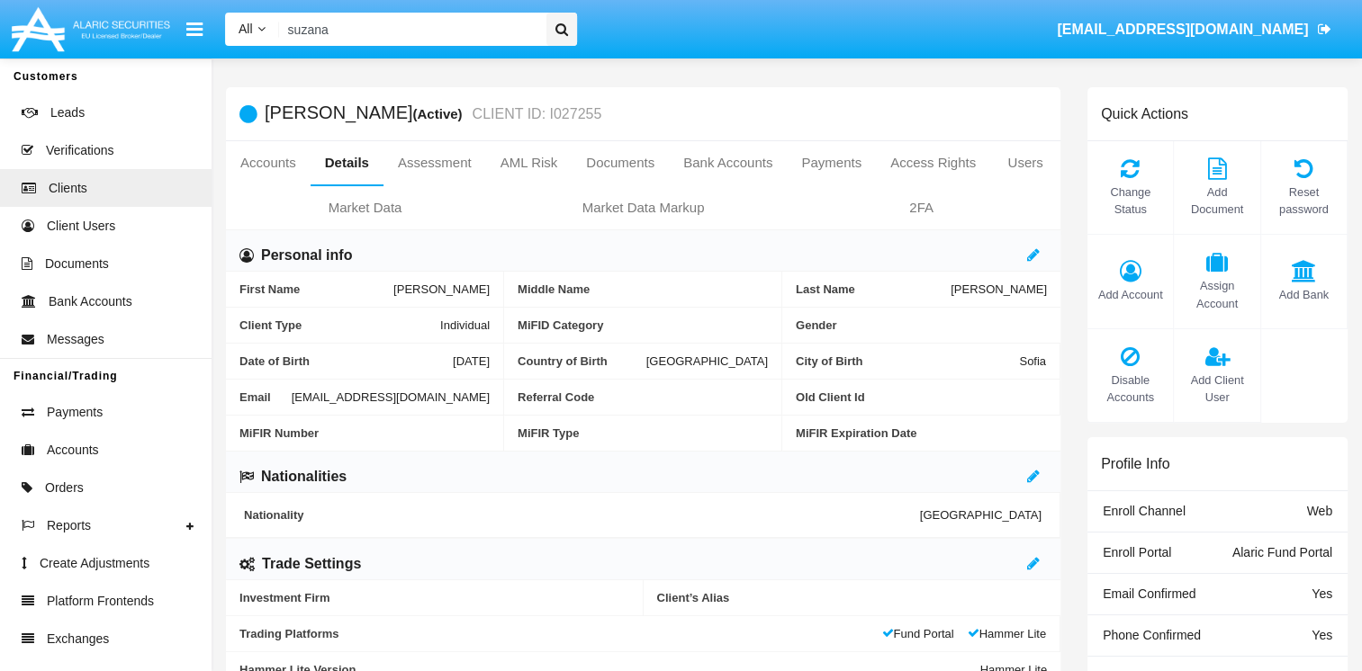
copy span "[EMAIL_ADDRESS][DOMAIN_NAME]"
